Goal: Find specific page/section: Find specific page/section

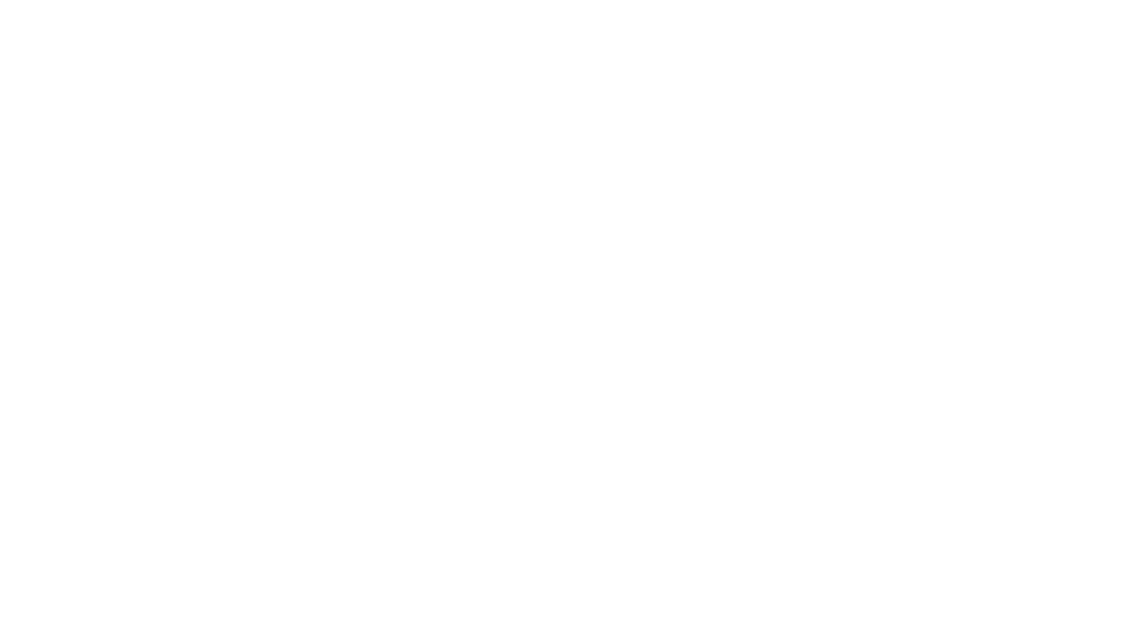
select select "**"
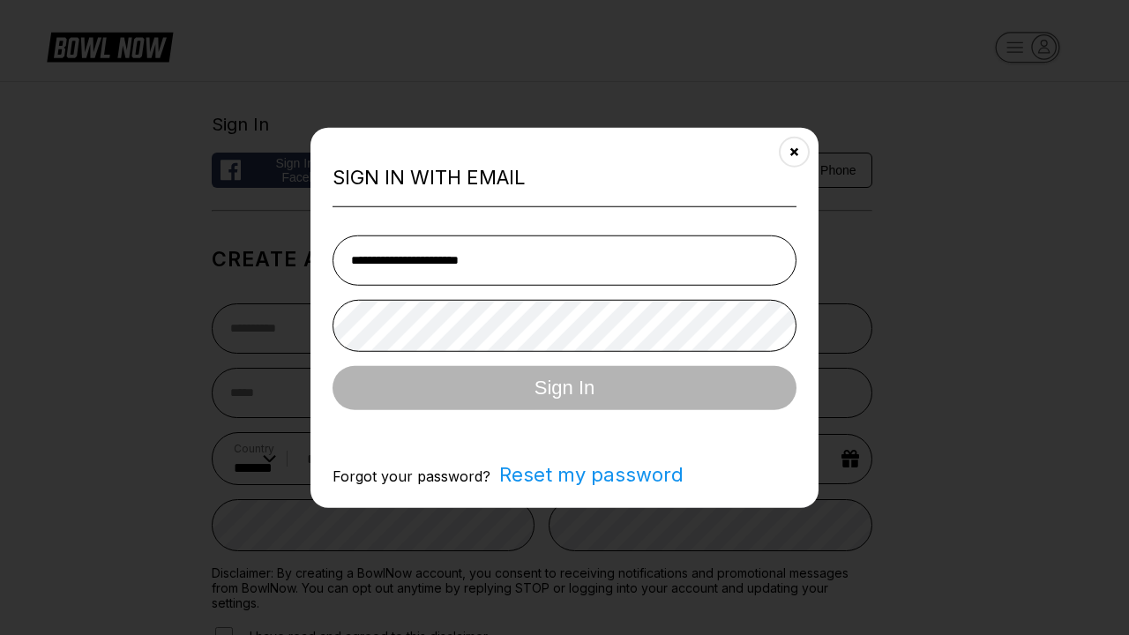
type input "**********"
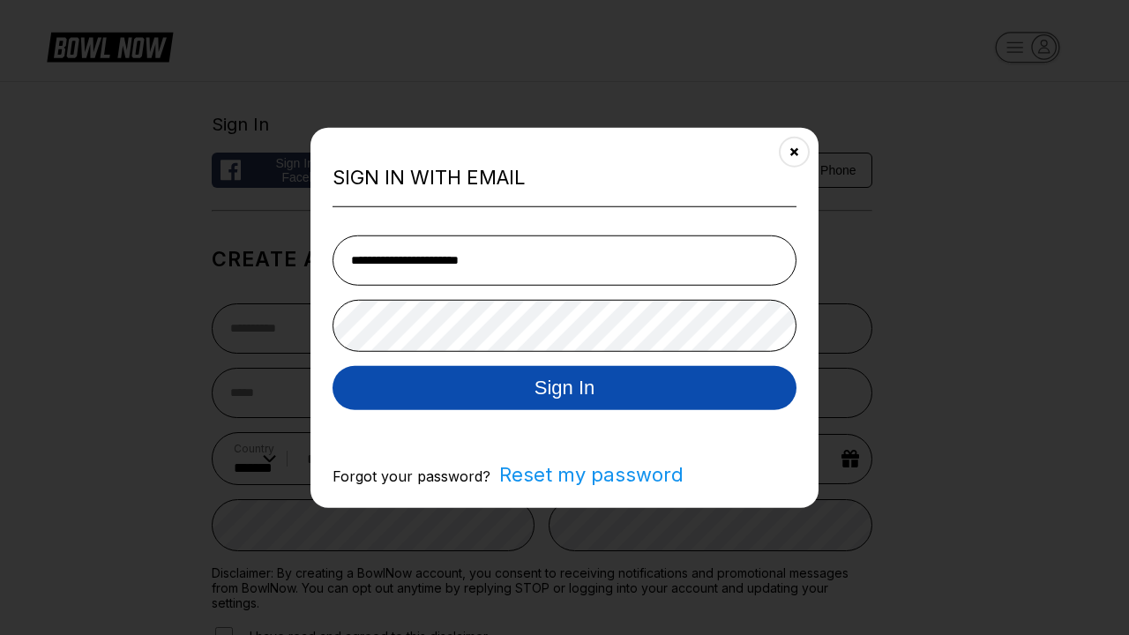
click at [564, 389] on button "Sign In" at bounding box center [564, 387] width 464 height 44
